Goal: Information Seeking & Learning: Learn about a topic

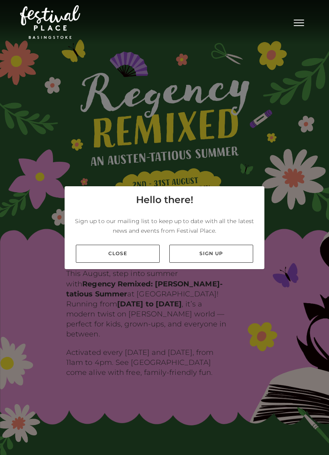
click at [133, 263] on link "Close" at bounding box center [118, 254] width 84 height 18
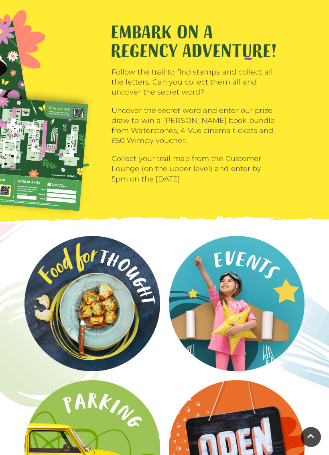
scroll to position [950, 0]
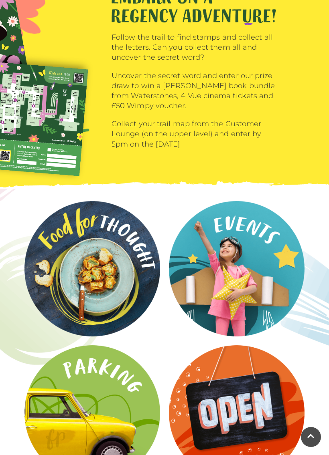
click at [0, 0] on video at bounding box center [0, 0] width 0 height 0
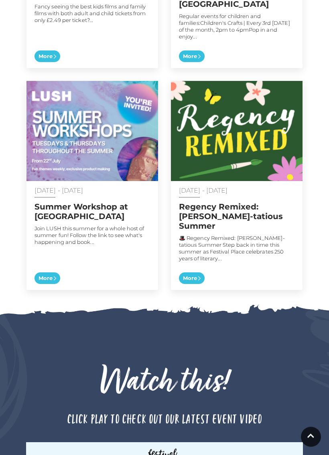
scroll to position [609, 0]
click at [118, 173] on img at bounding box center [91, 131] width 131 height 100
